Goal: Contribute content: Add original content to the website for others to see

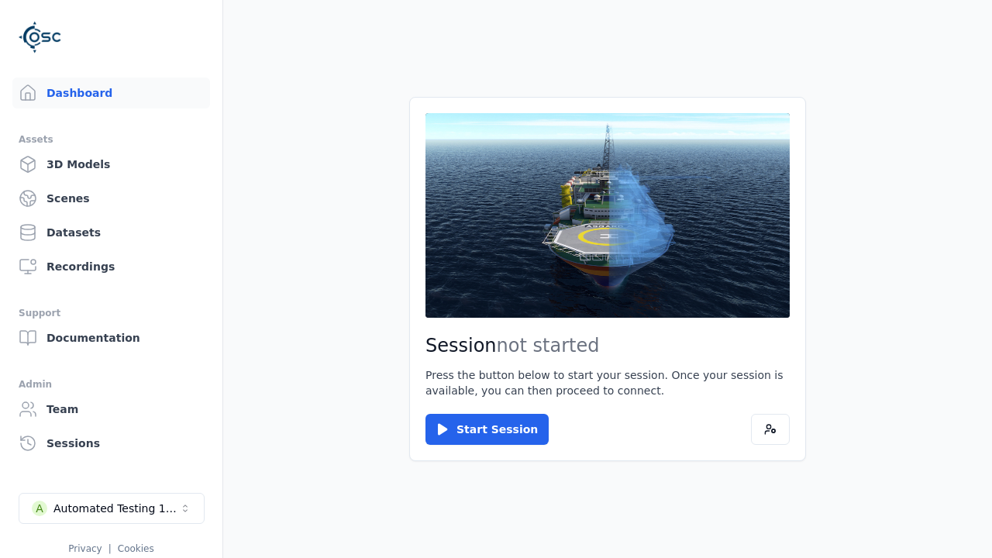
click at [112, 508] on div "Automated Testing 1 - Playwright" at bounding box center [116, 508] width 126 height 15
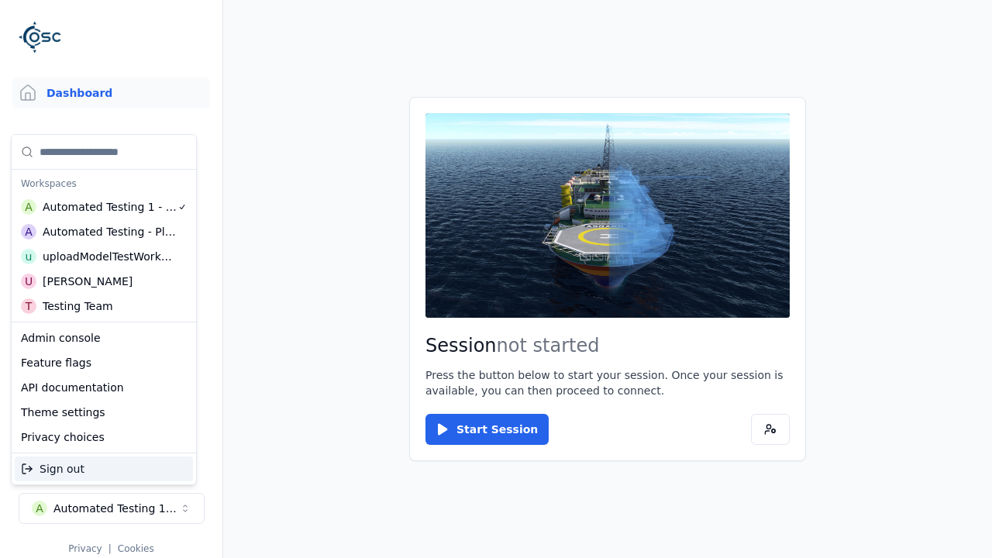
click at [108, 256] on div "uploadModelTestWorkspace" at bounding box center [109, 256] width 133 height 15
click at [496, 279] on html "Support Dashboard Assets 3D Models Scenes Datasets Recordings Support Documenta…" at bounding box center [496, 279] width 992 height 558
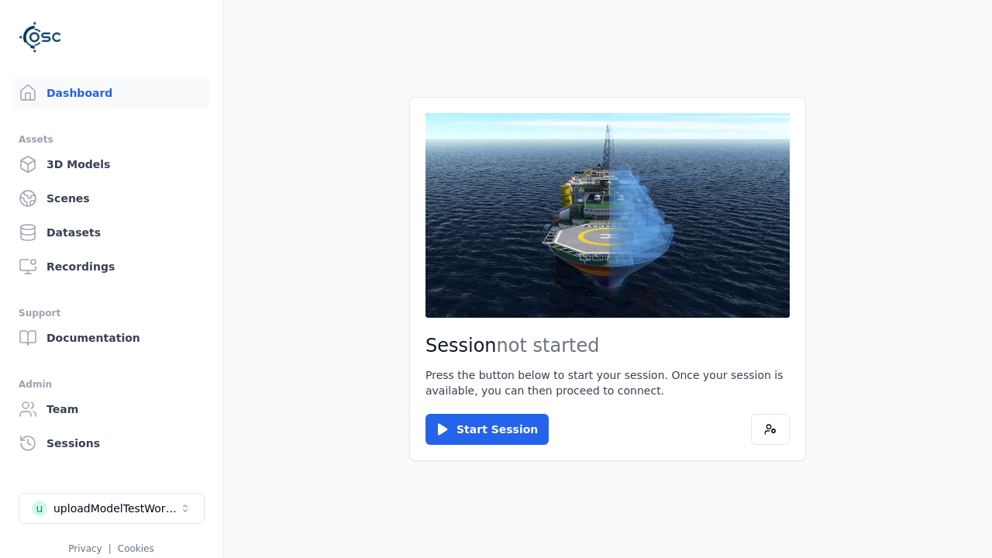
click at [111, 164] on link "3D Models" at bounding box center [111, 164] width 198 height 31
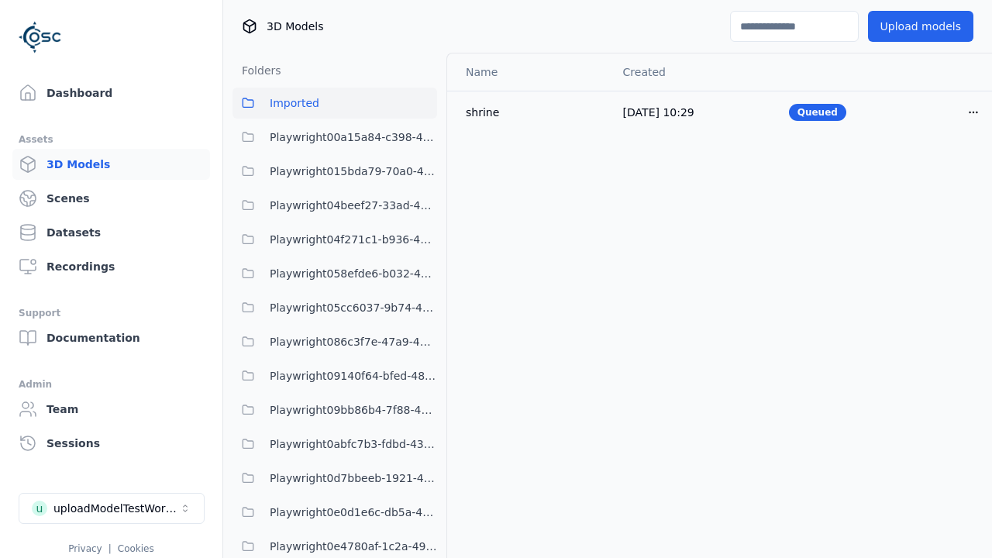
click at [973, 112] on html "Support Dashboard Assets 3D Models Scenes Datasets Recordings Support Documenta…" at bounding box center [496, 279] width 992 height 558
click at [939, 172] on div "Delete" at bounding box center [938, 172] width 91 height 25
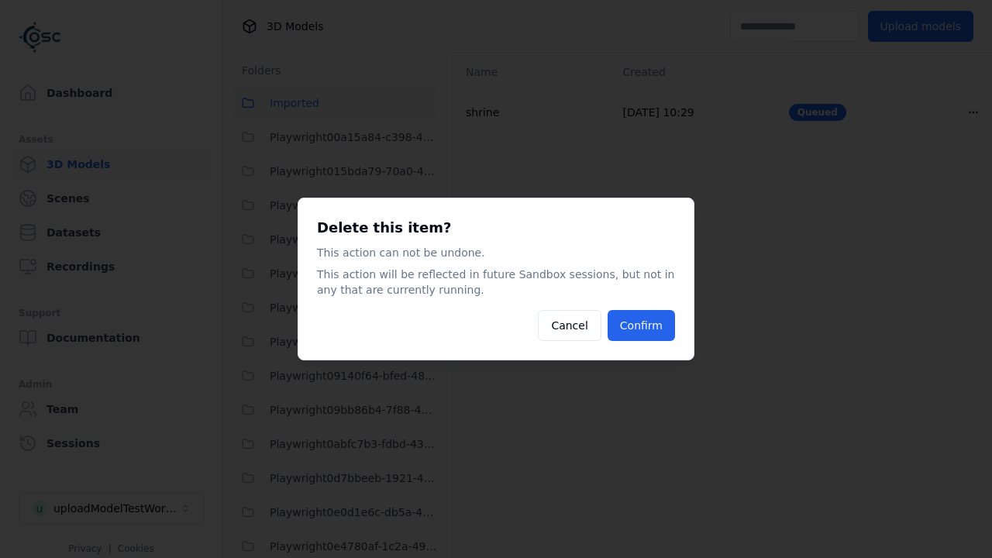
click at [641, 325] on button "Confirm" at bounding box center [640, 325] width 67 height 31
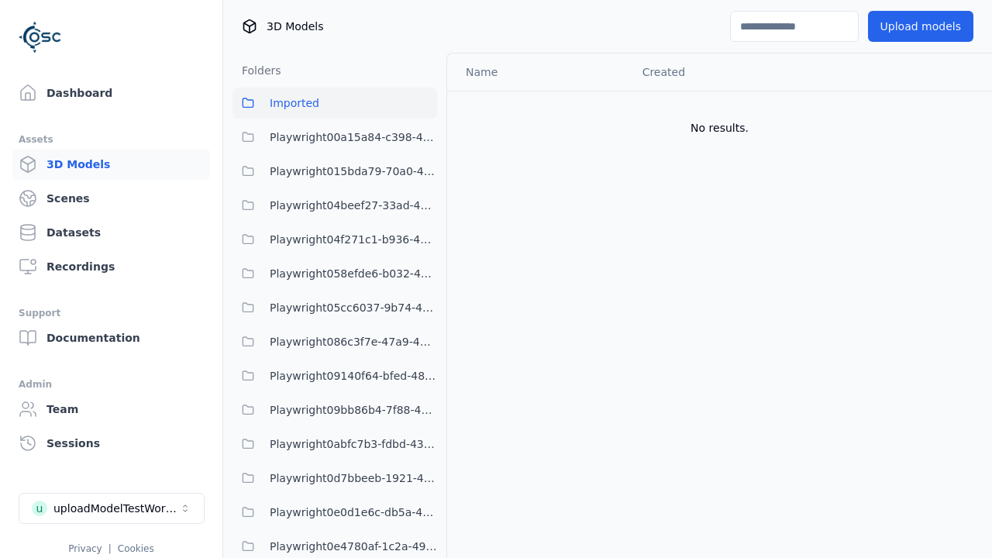
click at [920, 26] on button "Upload models" at bounding box center [920, 26] width 105 height 31
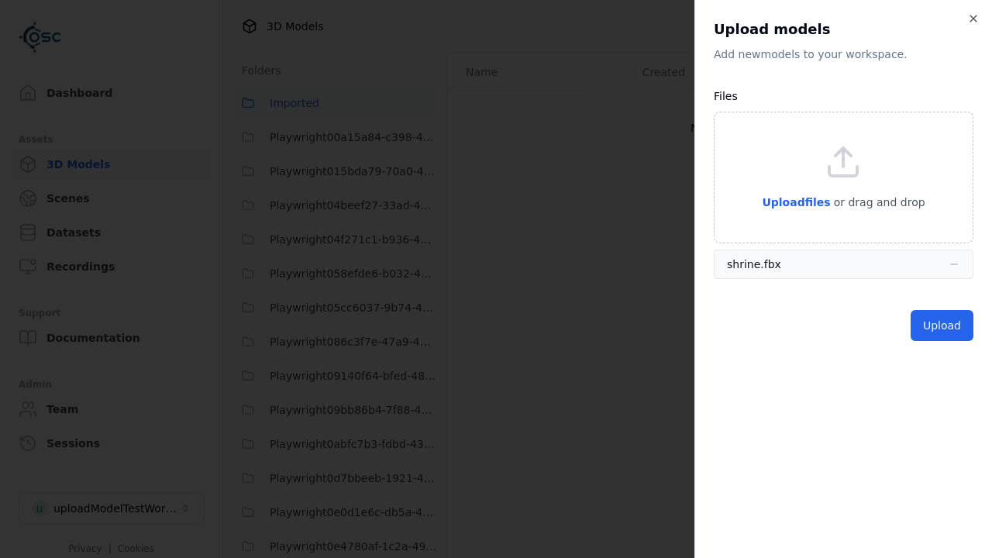
click at [941, 325] on button "Upload" at bounding box center [941, 325] width 63 height 31
